Goal: Transaction & Acquisition: Purchase product/service

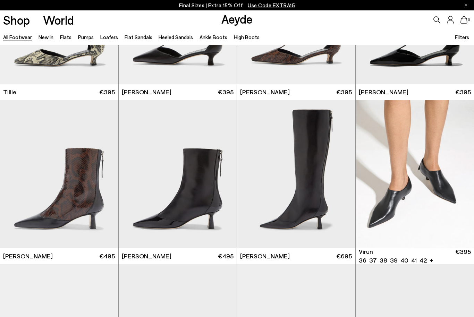
scroll to position [1934, 0]
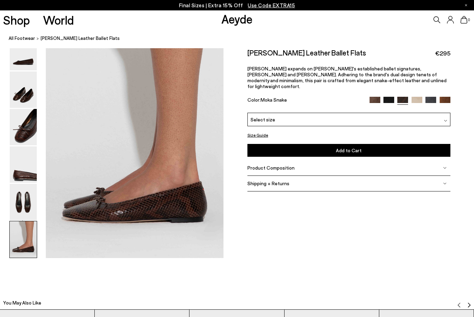
scroll to position [1240, 0]
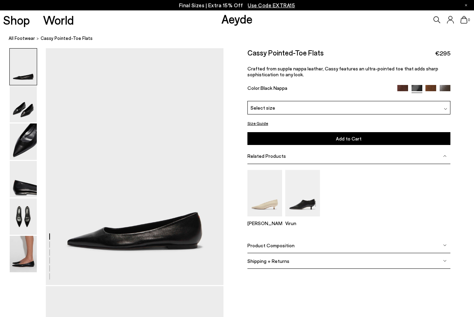
click at [36, 134] on img at bounding box center [23, 142] width 27 height 36
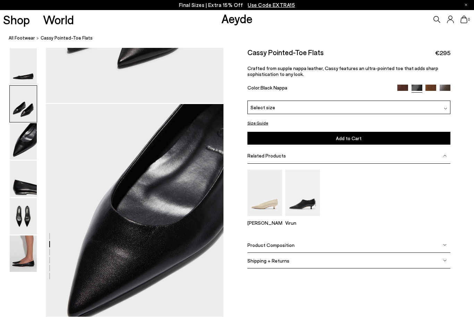
scroll to position [476, 0]
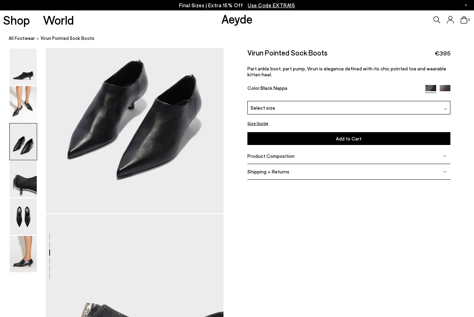
scroll to position [542, 0]
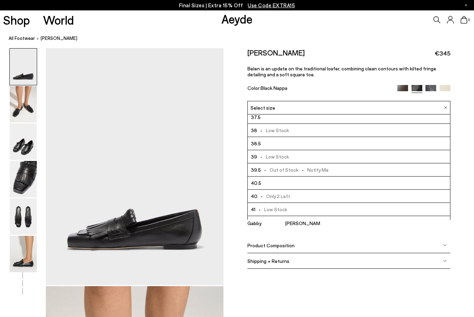
scroll to position [39, 0]
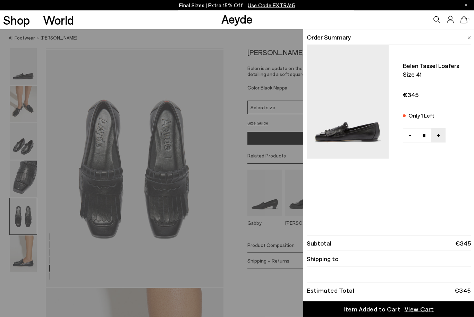
scroll to position [1001, 0]
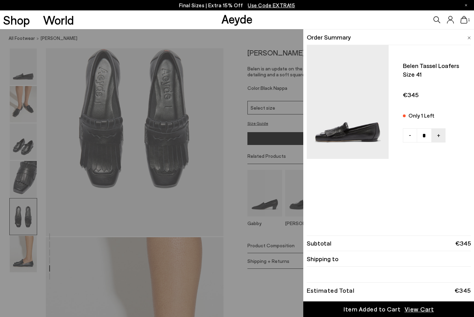
click at [246, 178] on div "Quick Add Color Size View Details Order Summary Belen tassel loafers Size 41 On…" at bounding box center [237, 173] width 474 height 288
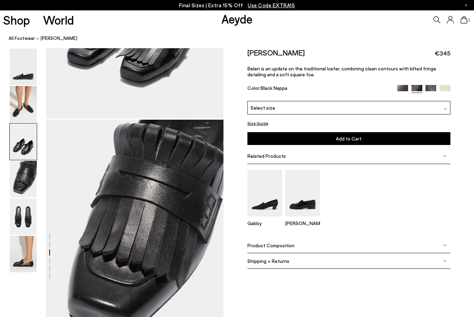
scroll to position [633, 0]
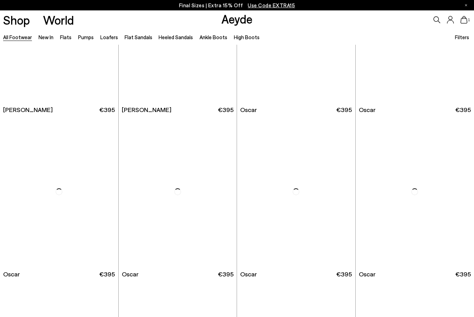
scroll to position [744, 0]
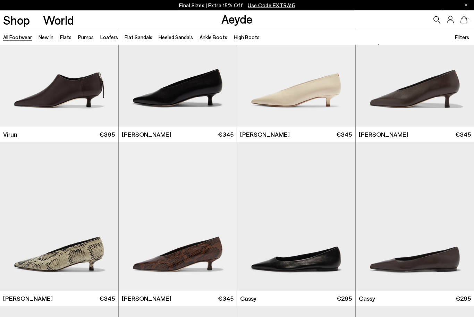
scroll to position [2335, 0]
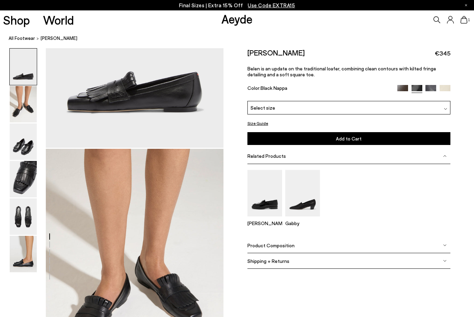
scroll to position [134, 0]
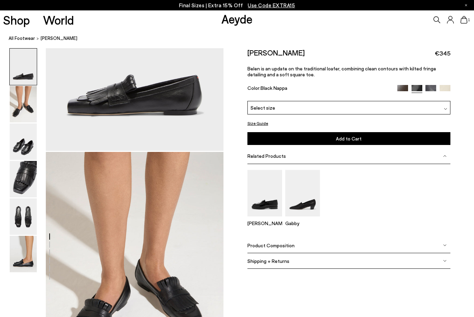
click at [468, 22] on span "1" at bounding box center [468, 20] width 3 height 4
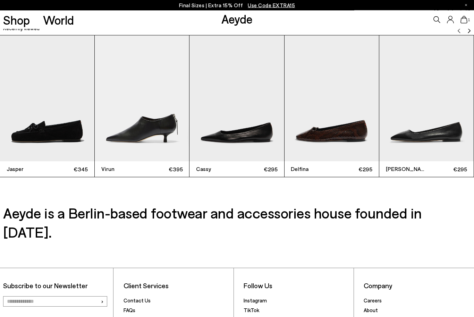
scroll to position [1681, 0]
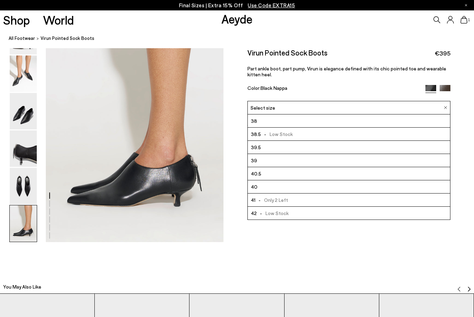
scroll to position [40, 0]
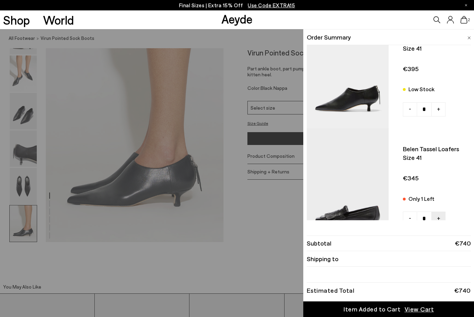
scroll to position [30, 0]
